Goal: Communication & Community: Ask a question

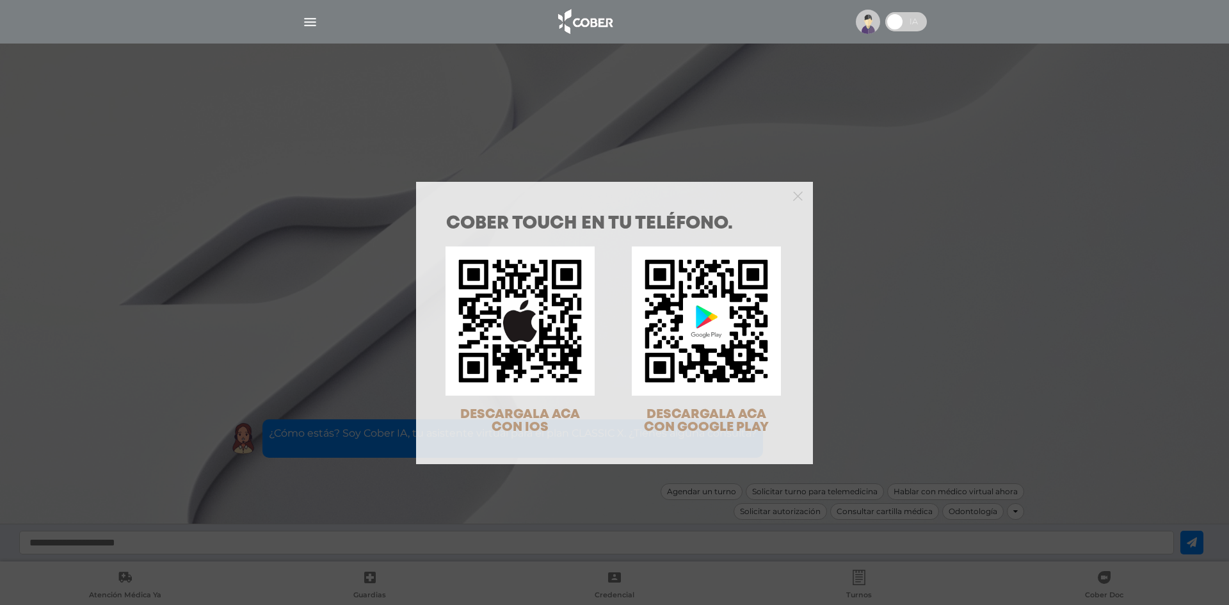
click at [1064, 322] on div "COBER TOUCH en tu teléfono. DESCARGALA ACA CON IOS DESCARGALA ACA CON GOOGLE PL…" at bounding box center [614, 302] width 1229 height 605
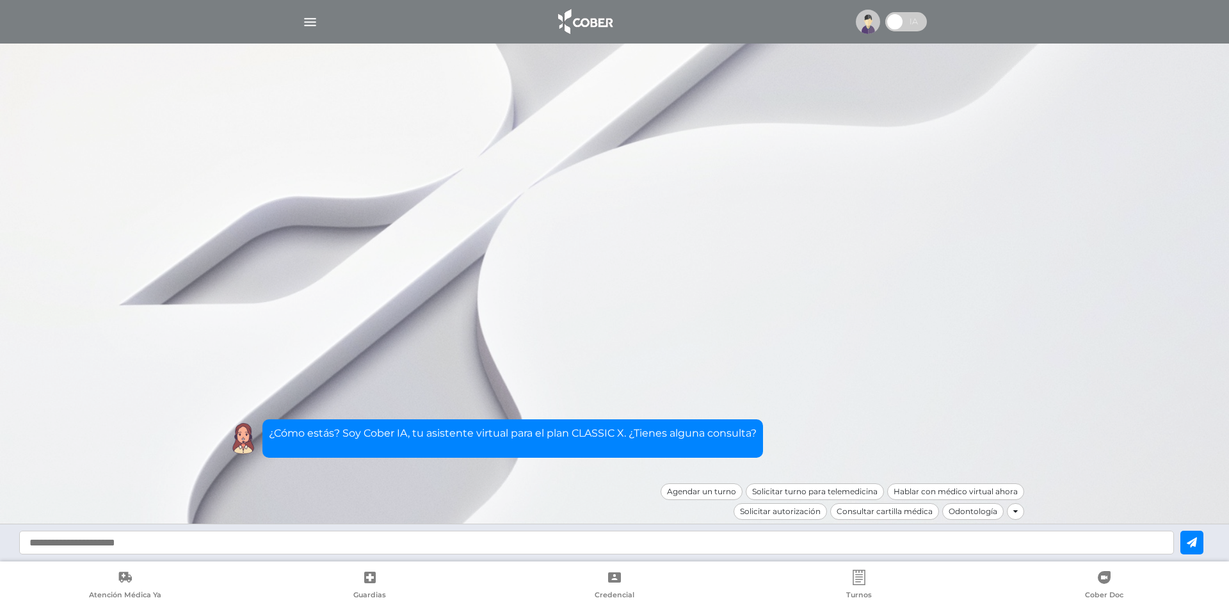
click at [311, 24] on img "button" at bounding box center [310, 22] width 16 height 16
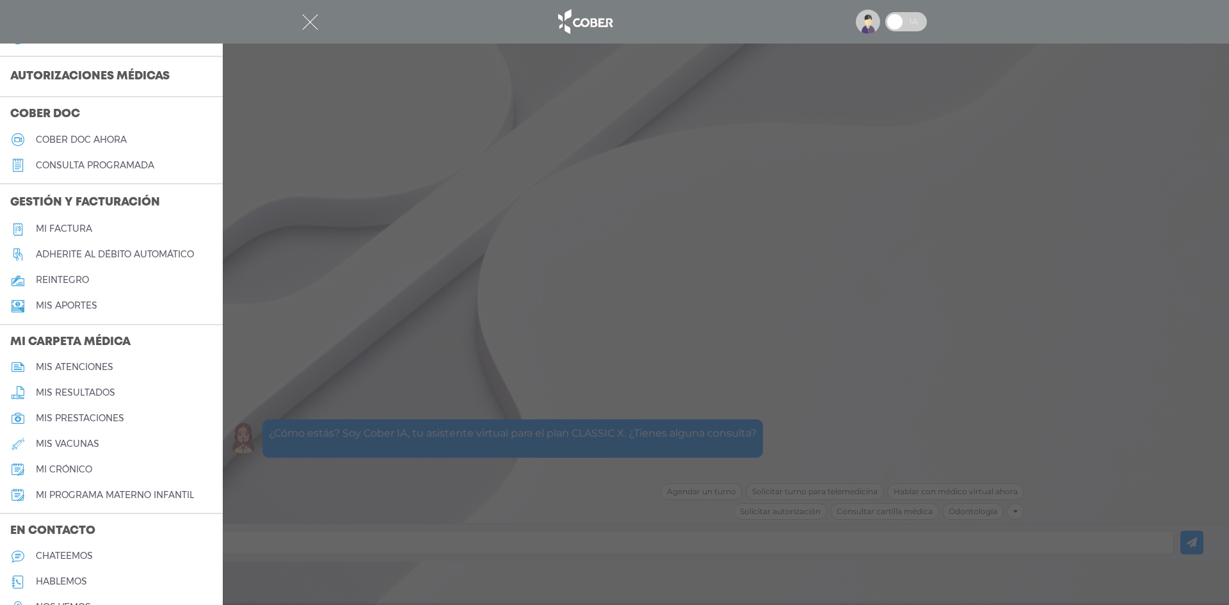
scroll to position [383, 0]
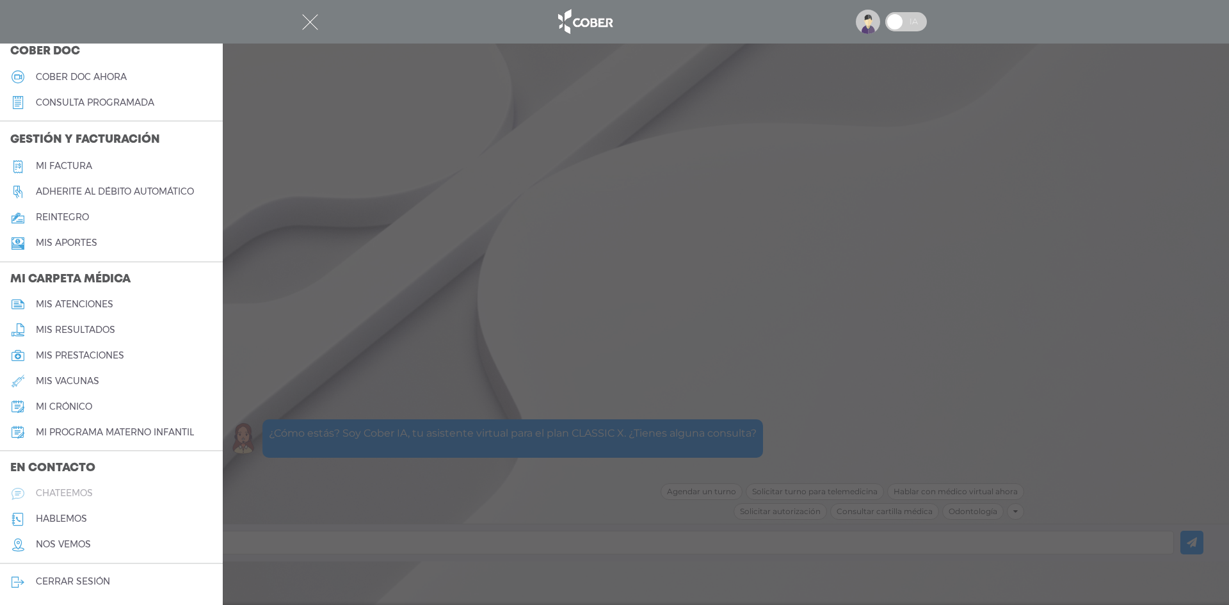
click at [70, 488] on h5 "chateemos" at bounding box center [64, 493] width 57 height 11
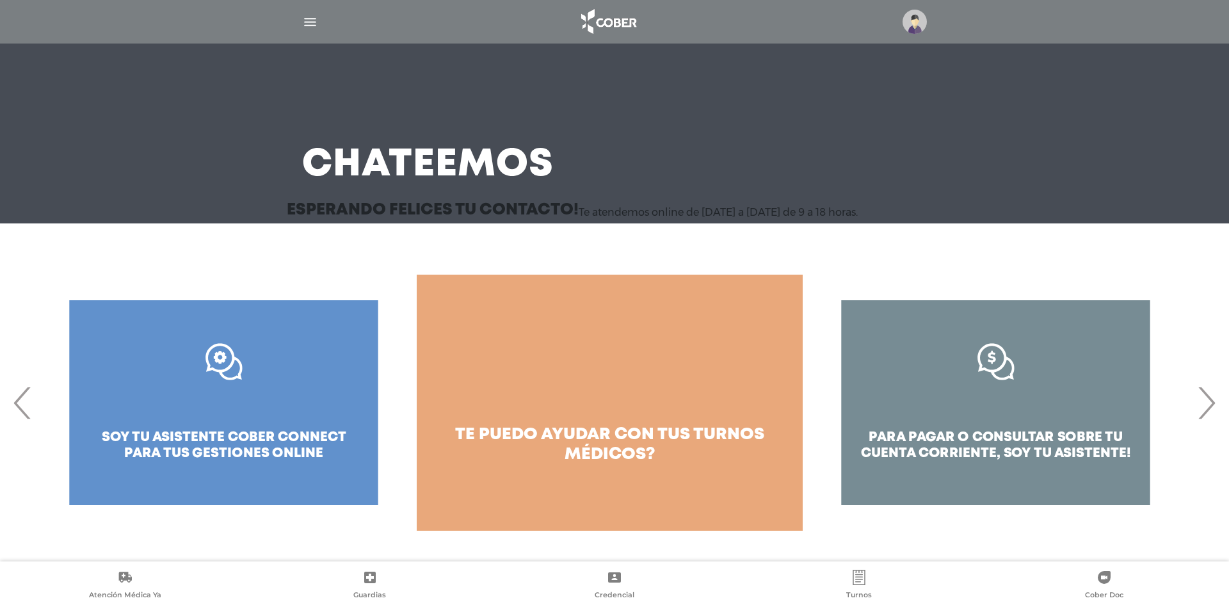
click at [201, 400] on div ".st0{fill:#FFFFFF;} soy tu asistente cober connect para tus gestiones online" at bounding box center [224, 403] width 386 height 256
click at [241, 337] on div ".st0{fill:#FFFFFF;} soy tu asistente cober connect para tus gestiones online" at bounding box center [224, 403] width 386 height 256
click at [206, 369] on div ".st0{fill:#FFFFFF;} soy tu asistente cober connect para tus gestiones online" at bounding box center [224, 403] width 386 height 256
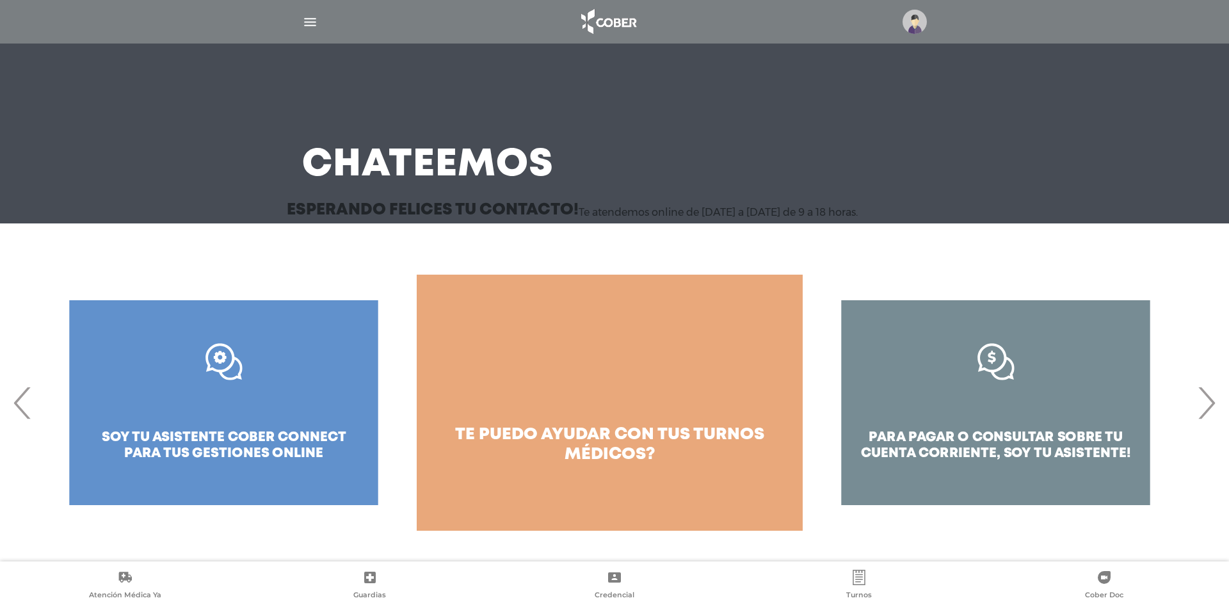
click at [228, 366] on div ".st0{fill:#FFFFFF;} soy tu asistente cober connect para tus gestiones online" at bounding box center [224, 403] width 386 height 256
click at [227, 474] on div ".st0{fill:#FFFFFF;} soy tu asistente cober connect para tus gestiones online" at bounding box center [224, 403] width 386 height 256
click at [1208, 403] on span "›" at bounding box center [1206, 402] width 25 height 69
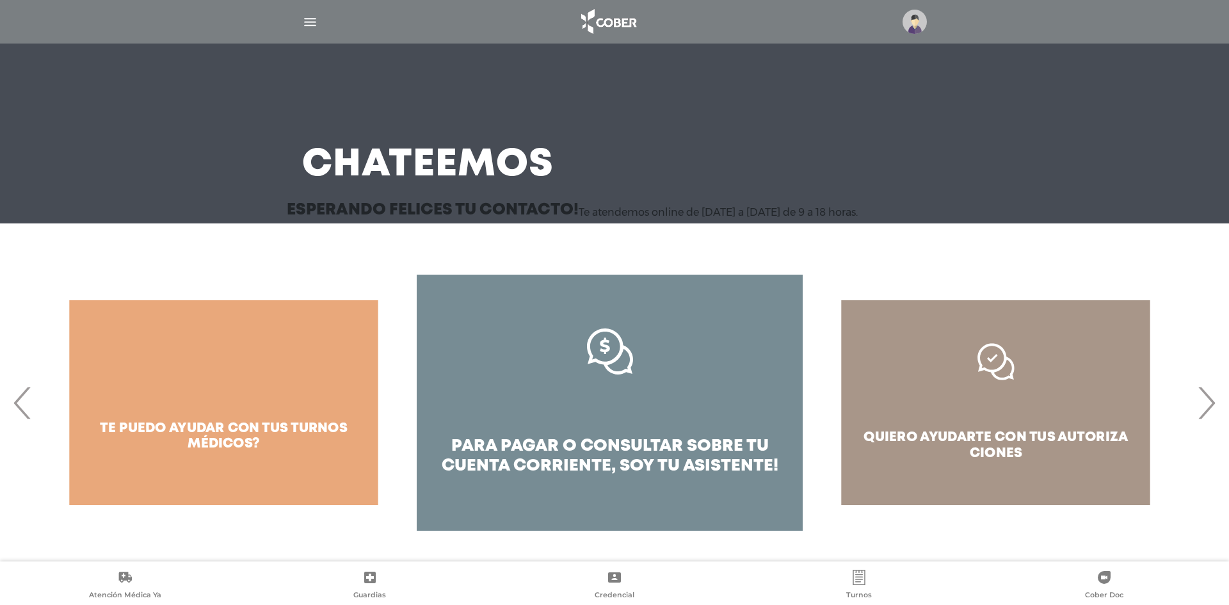
click at [1208, 403] on span "›" at bounding box center [1206, 402] width 25 height 69
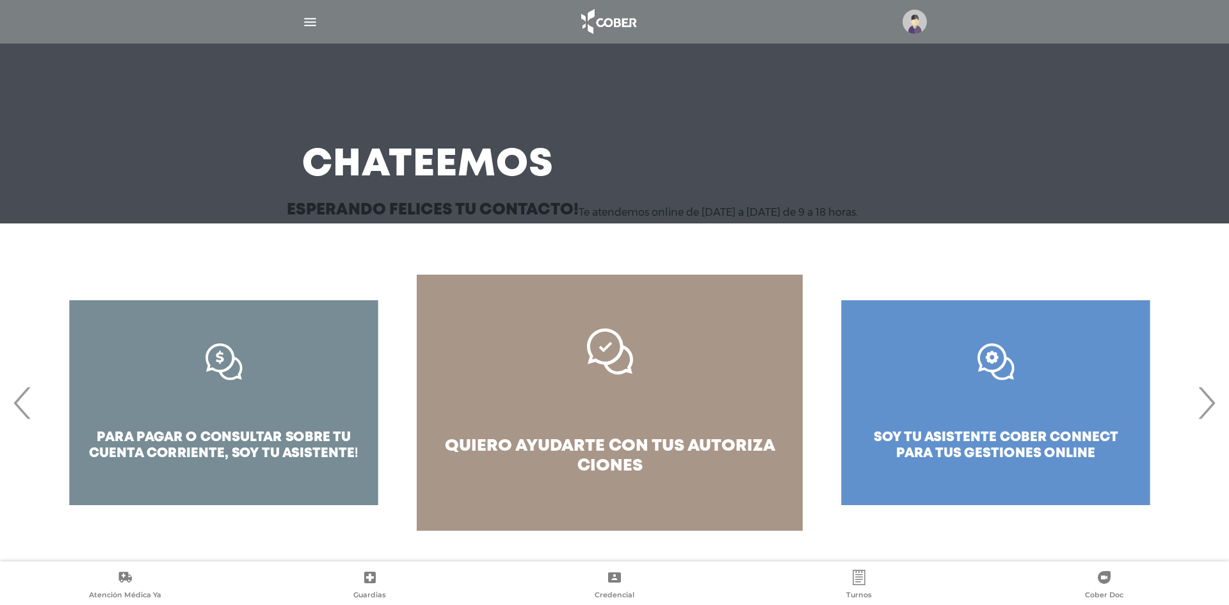
click at [1208, 403] on span "›" at bounding box center [1206, 402] width 25 height 69
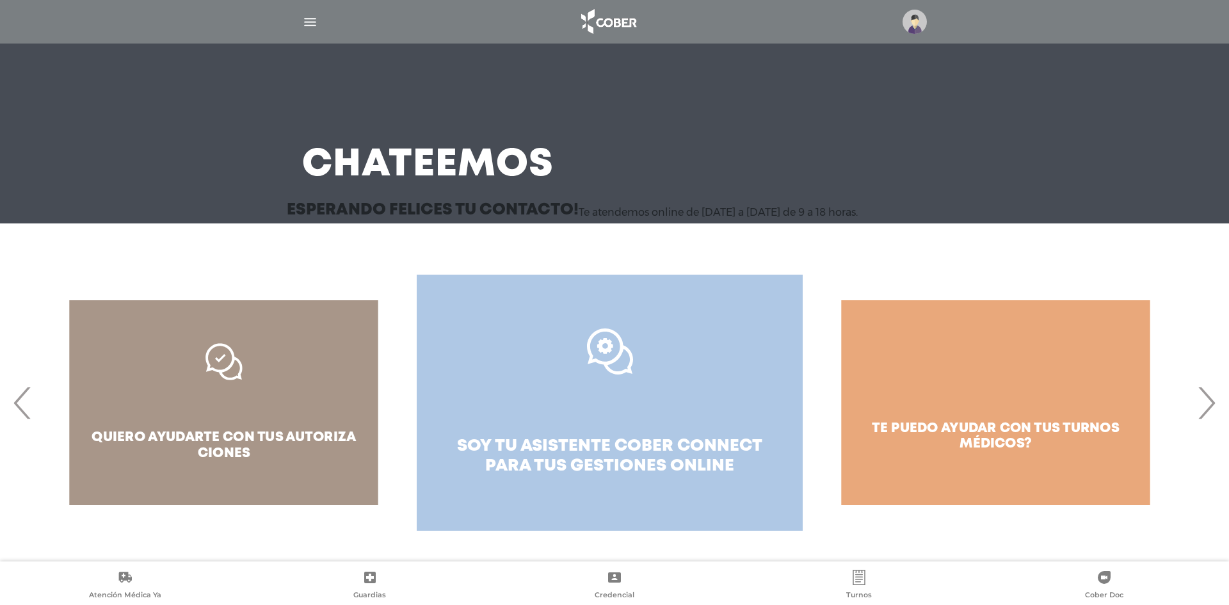
click at [615, 370] on icon ".st0{fill:#FFFFFF;}" at bounding box center [610, 352] width 46 height 46
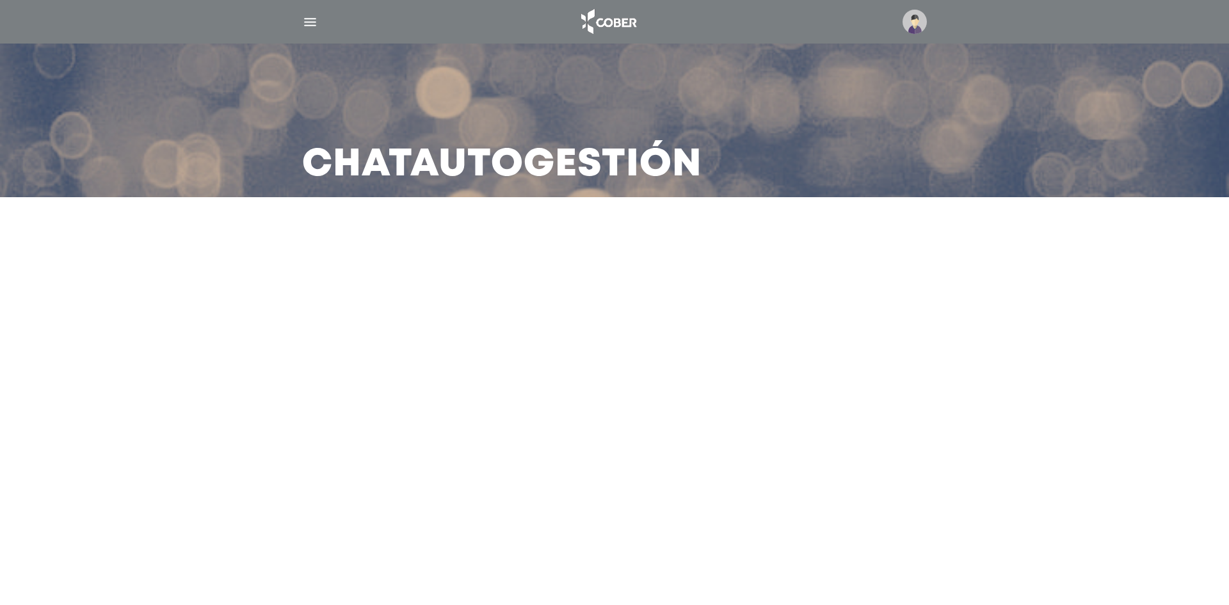
click at [594, 13] on img at bounding box center [607, 21] width 67 height 31
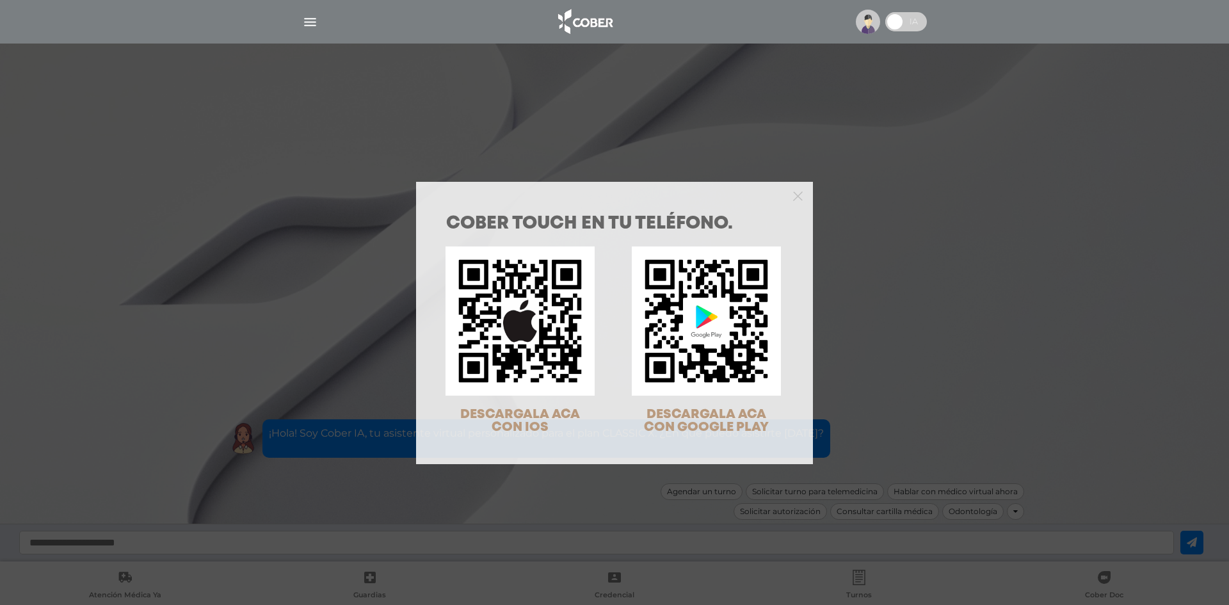
click at [934, 146] on div "COBER TOUCH en tu teléfono. DESCARGALA ACA CON IOS DESCARGALA ACA CON GOOGLE PL…" at bounding box center [614, 302] width 1229 height 605
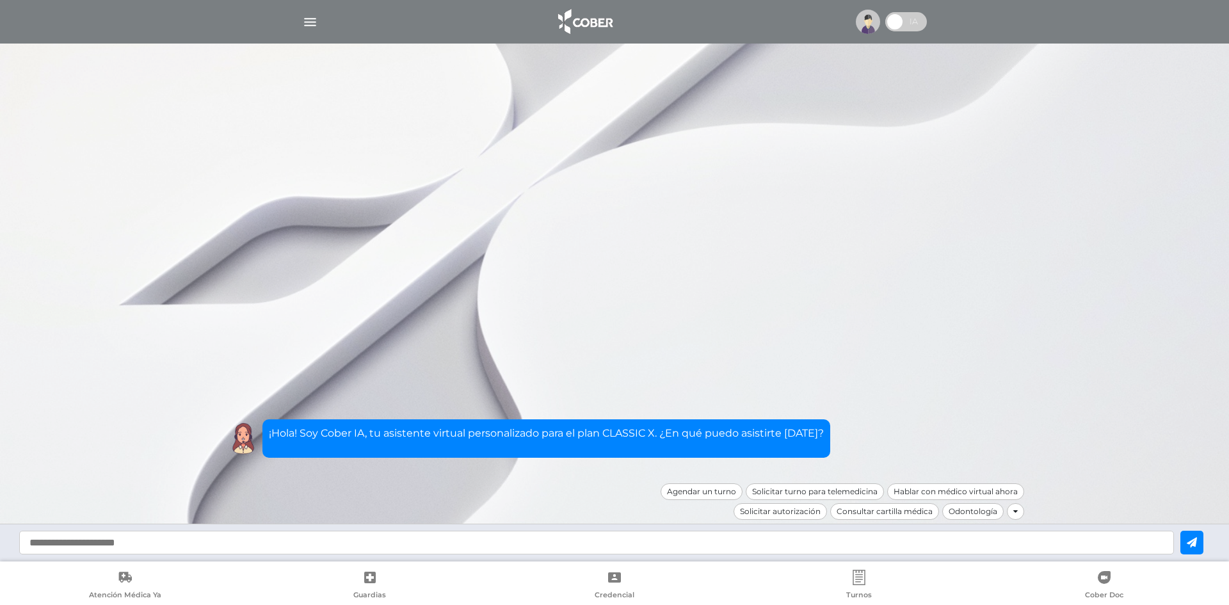
click at [1009, 513] on div at bounding box center [1015, 511] width 17 height 17
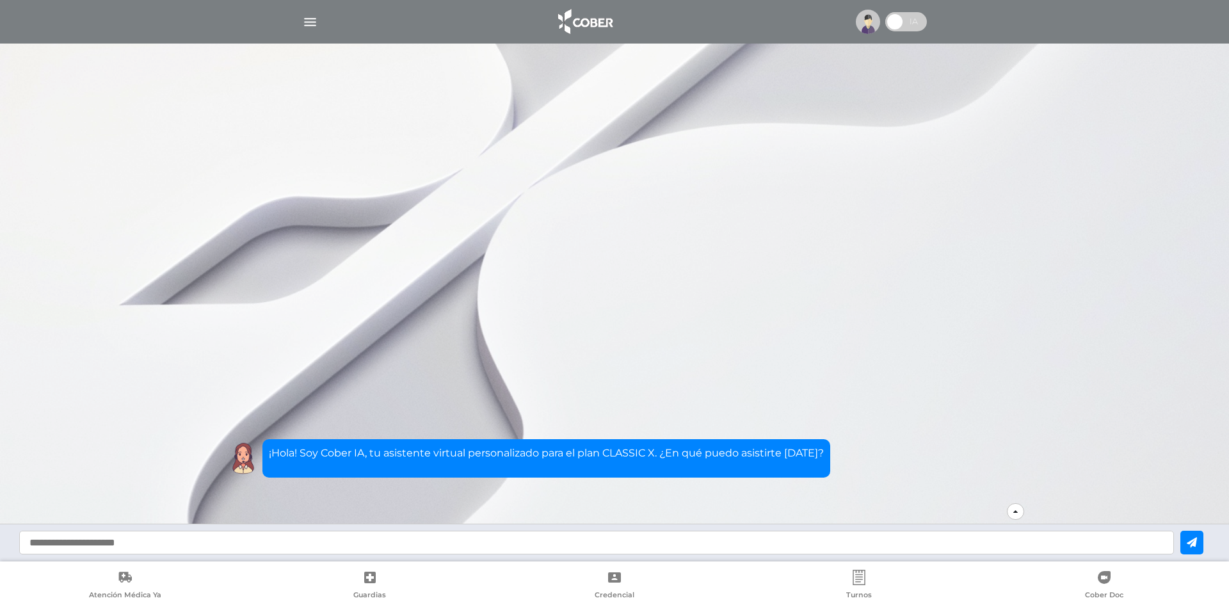
click at [1012, 515] on div at bounding box center [1015, 511] width 17 height 17
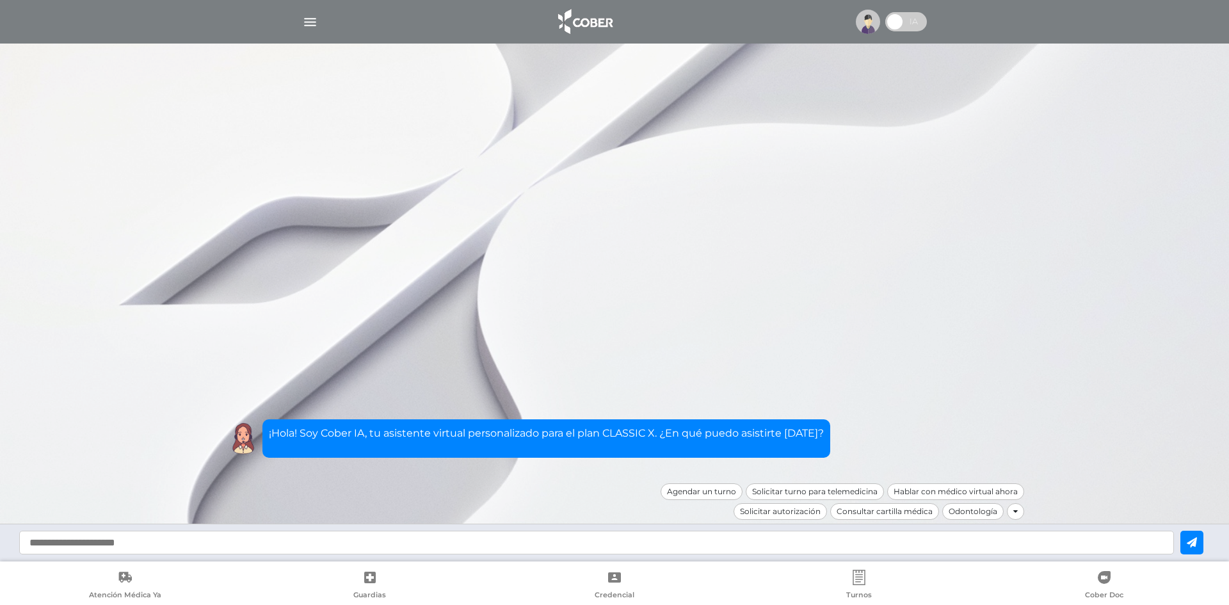
click at [417, 538] on input "text" at bounding box center [596, 543] width 1155 height 24
type input "**********"
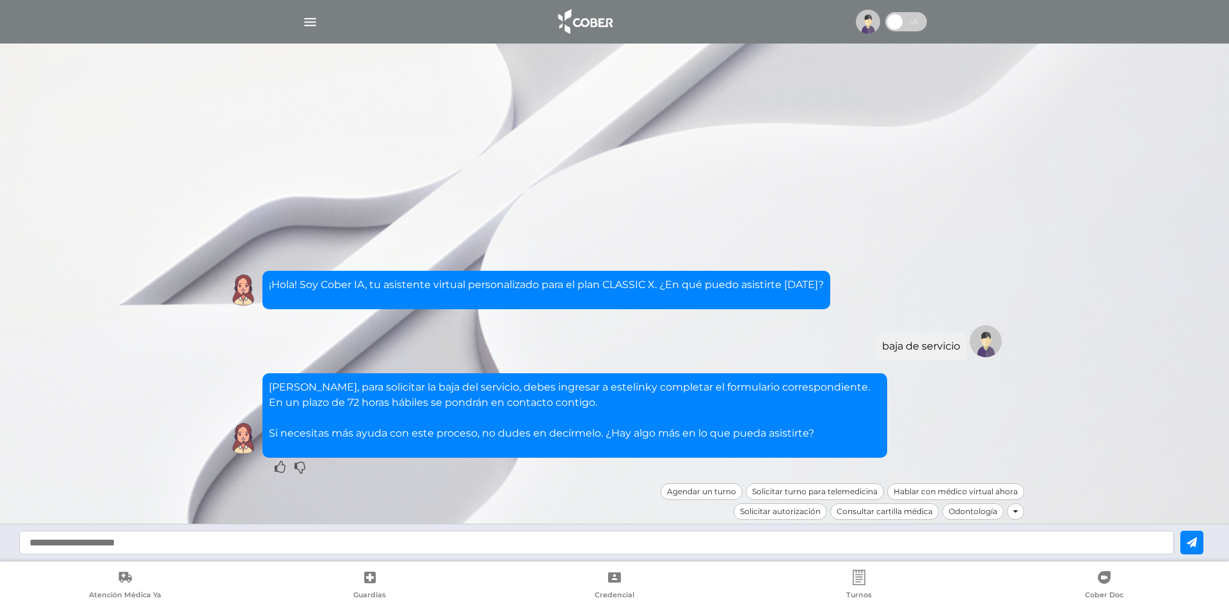
click at [633, 389] on link "link" at bounding box center [642, 387] width 19 height 12
click at [633, 387] on link "link" at bounding box center [642, 387] width 19 height 12
click at [633, 385] on link "link" at bounding box center [642, 387] width 19 height 12
